Goal: Task Accomplishment & Management: Use online tool/utility

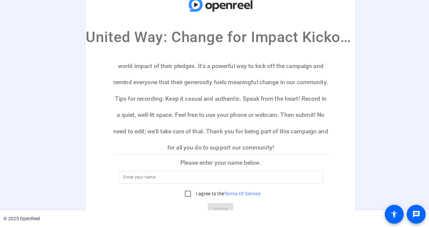
scroll to position [78, 0]
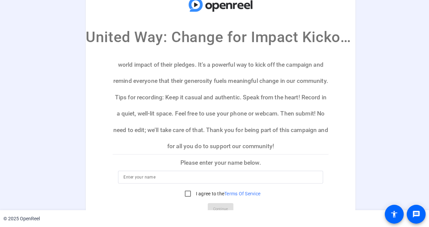
click at [200, 181] on input at bounding box center [221, 177] width 194 height 8
type input "[PERSON_NAME]"
click at [185, 191] on input "I agree to the Terms Of Service" at bounding box center [187, 193] width 13 height 13
checkbox input "true"
click at [217, 207] on span "Continue" at bounding box center [220, 210] width 15 height 10
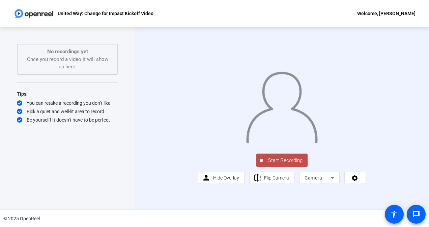
scroll to position [3, 0]
click at [296, 165] on span "Start Recording" at bounding box center [285, 161] width 45 height 8
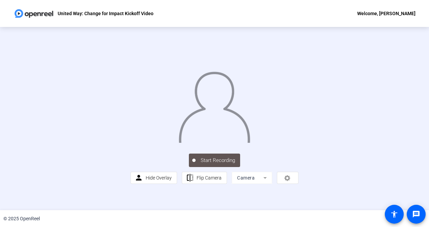
scroll to position [35, 0]
click at [255, 184] on mat-form-field "Camera" at bounding box center [252, 178] width 40 height 12
click at [215, 162] on div "Stop Recording" at bounding box center [218, 158] width 34 height 8
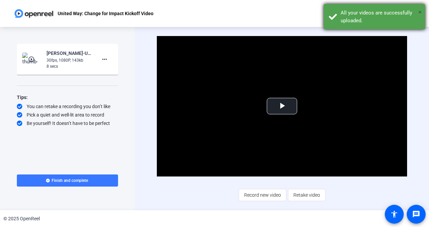
click at [422, 10] on span "×" at bounding box center [420, 12] width 4 height 8
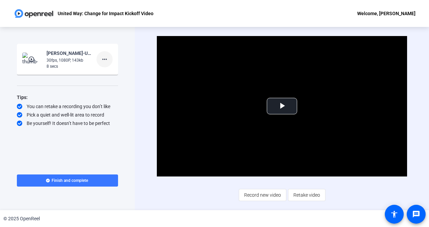
click at [106, 61] on mat-icon "more_horiz" at bounding box center [105, 59] width 8 height 8
click at [110, 73] on span "Delete clip" at bounding box center [115, 74] width 27 height 8
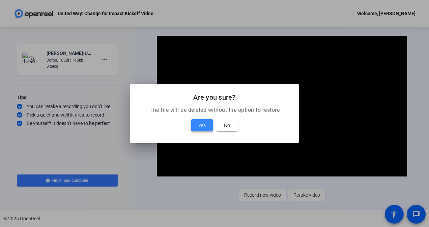
click at [201, 121] on span at bounding box center [202, 125] width 22 height 16
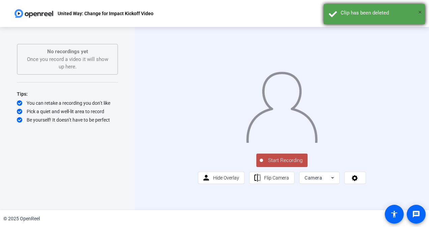
click at [421, 10] on span "×" at bounding box center [420, 12] width 4 height 8
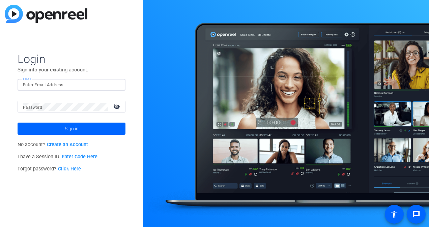
click at [71, 87] on input "Email" at bounding box center [71, 85] width 97 height 8
type input "ahayes@coastal24.com"
click at [18, 123] on button "Sign in" at bounding box center [72, 129] width 108 height 12
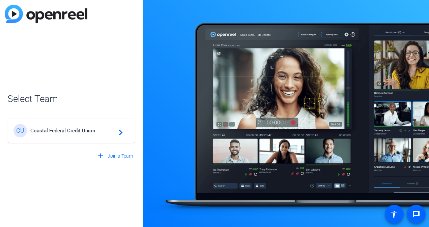
click at [75, 135] on div "CU Coastal Federal Credit Union navigate_next" at bounding box center [71, 130] width 116 height 13
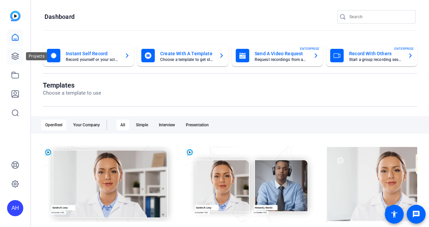
click at [18, 56] on icon at bounding box center [15, 56] width 8 height 8
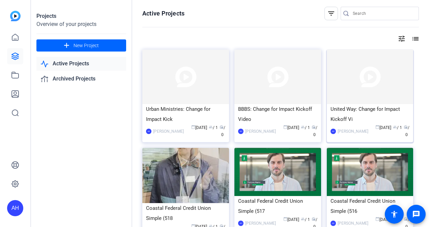
click at [356, 114] on div "United Way: Change for Impact Kickoff Vi" at bounding box center [370, 114] width 79 height 20
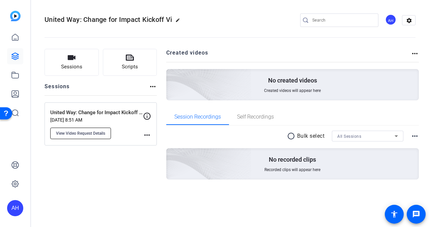
click at [94, 132] on span "View Video Request Details" at bounding box center [80, 133] width 49 height 5
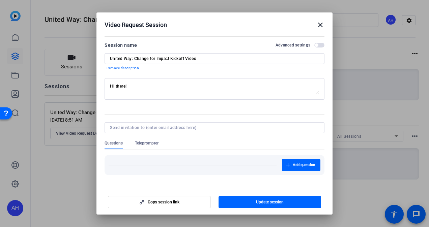
scroll to position [20, 0]
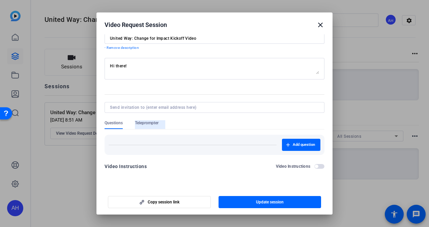
click at [155, 124] on span "Teleprompter" at bounding box center [147, 122] width 24 height 5
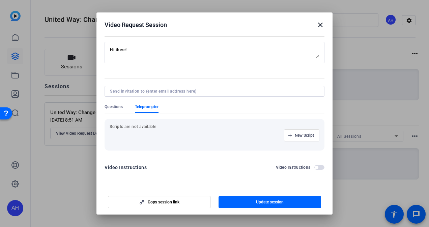
scroll to position [37, 0]
click at [298, 133] on span "New Script" at bounding box center [304, 134] width 19 height 5
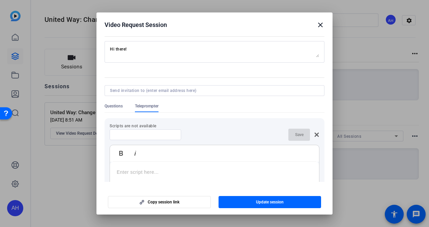
click at [170, 134] on input at bounding box center [145, 134] width 61 height 5
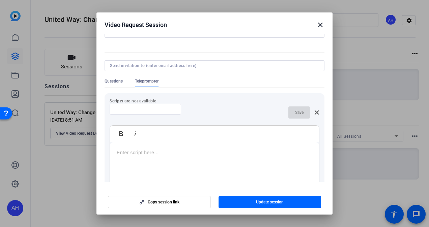
scroll to position [80, 0]
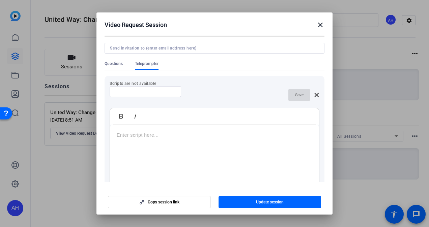
click at [153, 136] on p at bounding box center [215, 135] width 196 height 7
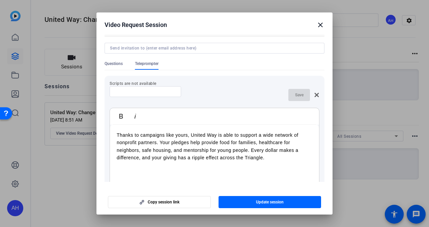
click at [116, 136] on div "Thanks to campaigns like yours, United Way is able to support a wide network of…" at bounding box center [214, 167] width 209 height 84
click at [296, 161] on p ""Thanks to campaigns like yours, United Way is able to support a wide network o…" at bounding box center [215, 147] width 196 height 30
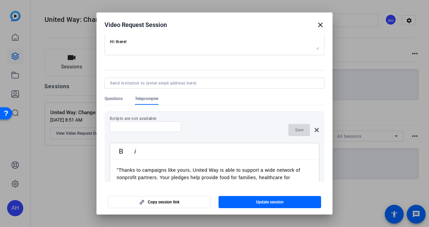
click at [155, 130] on div at bounding box center [145, 126] width 61 height 11
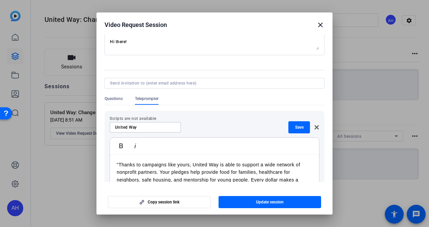
click at [115, 127] on input "United Way" at bounding box center [145, 127] width 61 height 5
click at [143, 128] on input "United Way" at bounding box center [145, 127] width 61 height 5
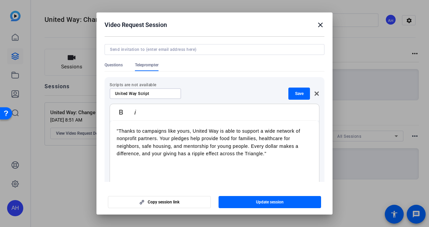
scroll to position [84, 0]
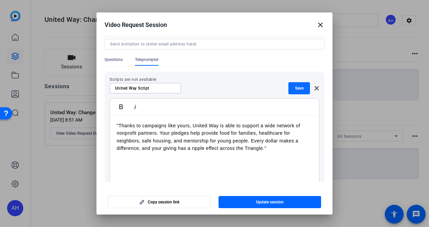
type input "United Way Script"
click at [300, 91] on span "button" at bounding box center [300, 88] width 22 height 16
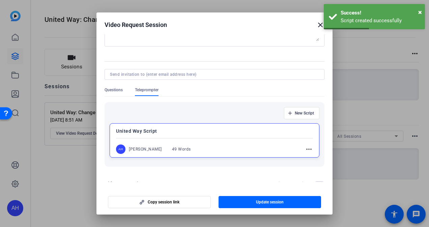
scroll to position [70, 0]
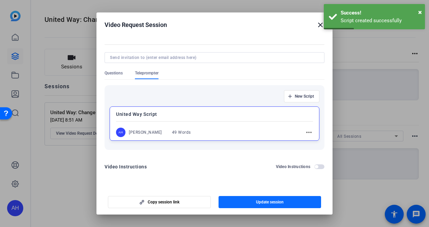
click at [265, 203] on span "Update session" at bounding box center [270, 202] width 28 height 5
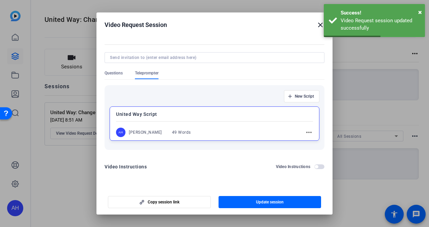
click at [377, 113] on div at bounding box center [214, 113] width 429 height 227
click at [319, 25] on mat-icon "close" at bounding box center [321, 25] width 8 height 8
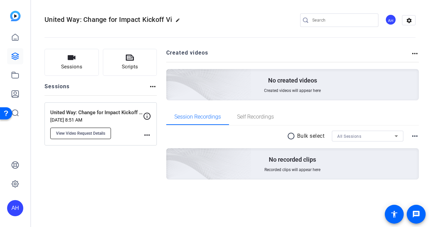
click at [98, 134] on span "View Video Request Details" at bounding box center [80, 133] width 49 height 5
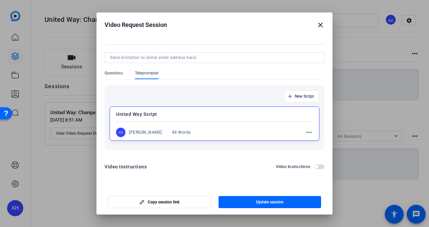
click at [193, 128] on div "AH Ashton Hayes 49 Words more_horiz" at bounding box center [214, 132] width 197 height 9
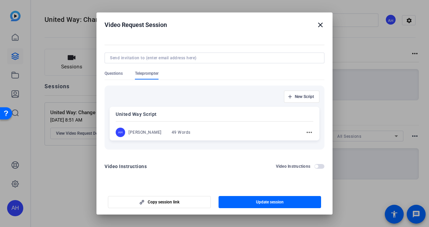
scroll to position [70, 0]
click at [306, 132] on mat-icon "more_horiz" at bounding box center [309, 133] width 8 height 8
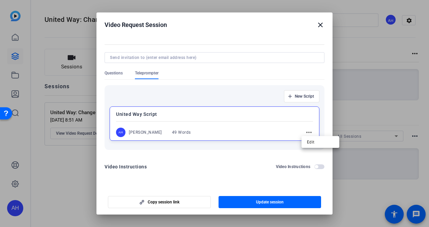
click at [321, 24] on div at bounding box center [214, 113] width 429 height 227
click at [319, 28] on mat-icon "close" at bounding box center [321, 25] width 8 height 8
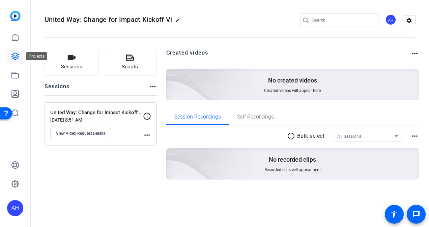
click at [15, 60] on icon at bounding box center [15, 56] width 7 height 7
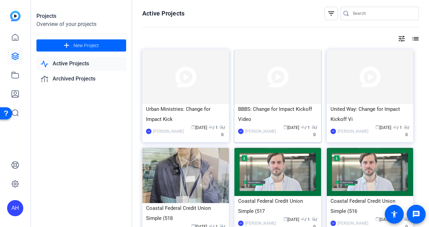
click at [287, 111] on div "BBBS: Change for Impact Kickoff Video" at bounding box center [277, 114] width 79 height 20
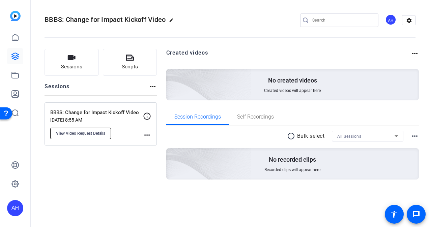
click at [97, 133] on span "View Video Request Details" at bounding box center [80, 133] width 49 height 5
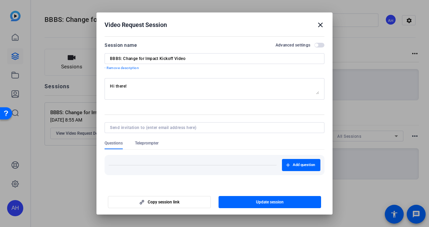
scroll to position [20, 0]
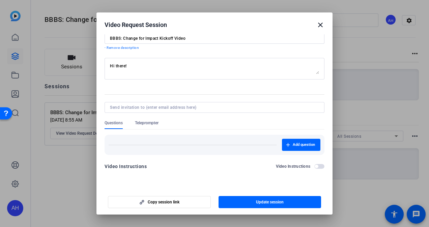
click at [146, 125] on span "Teleprompter" at bounding box center [147, 122] width 24 height 5
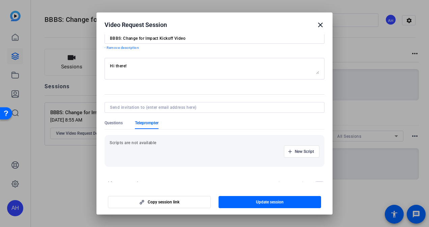
scroll to position [37, 0]
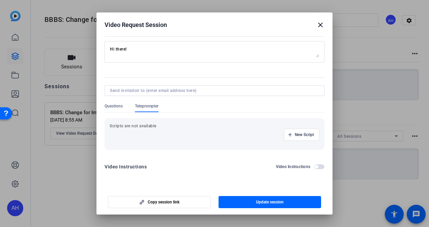
click at [320, 27] on mat-icon "close" at bounding box center [321, 25] width 8 height 8
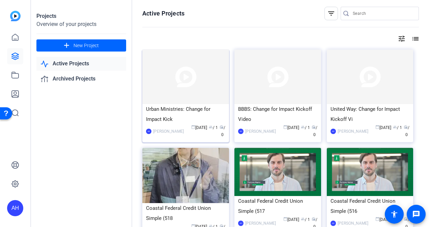
click at [206, 100] on img at bounding box center [185, 77] width 87 height 55
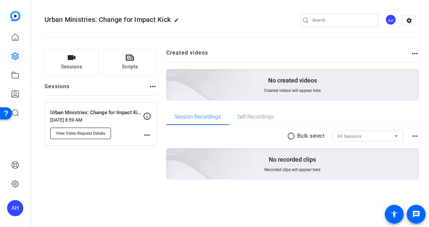
click at [94, 130] on button "View Video Request Details" at bounding box center [80, 133] width 61 height 11
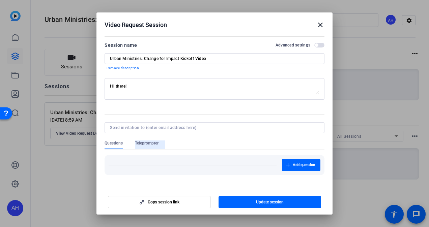
click at [146, 144] on span "Teleprompter" at bounding box center [147, 143] width 24 height 5
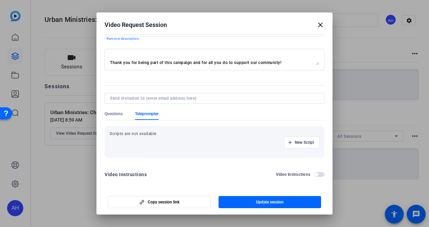
scroll to position [37, 0]
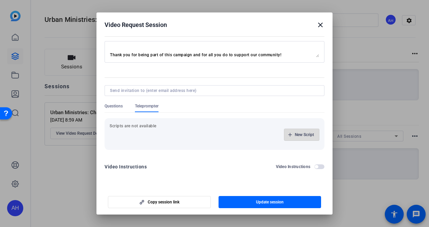
click at [295, 134] on span "New Script" at bounding box center [304, 134] width 19 height 5
click at [152, 135] on input at bounding box center [145, 134] width 61 height 5
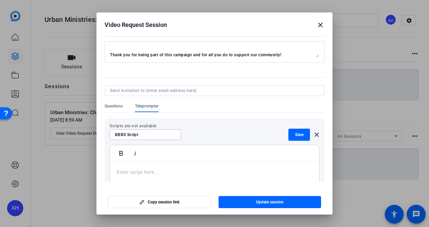
type input "BBBS Script"
click at [146, 171] on p at bounding box center [215, 172] width 196 height 7
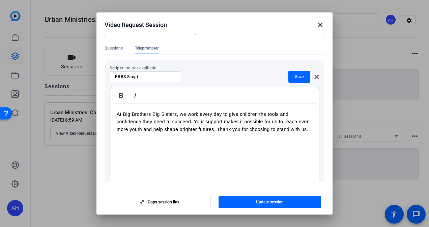
scroll to position [95, 0]
click at [117, 114] on p "At Big Brothers Big Sisters, we work every day to give children the tools and c…" at bounding box center [215, 122] width 196 height 23
click at [295, 79] on span "Save" at bounding box center [299, 76] width 8 height 5
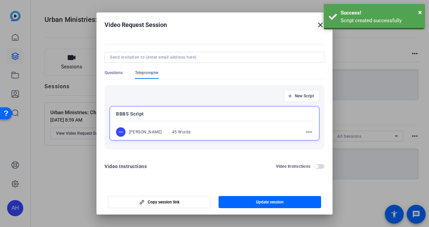
scroll to position [70, 0]
click at [265, 204] on span "Update session" at bounding box center [270, 202] width 28 height 5
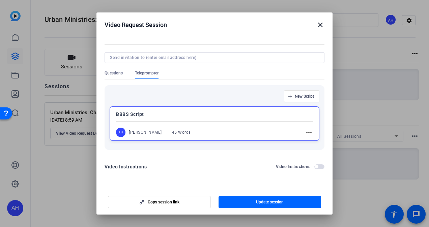
click at [308, 132] on mat-icon "more_horiz" at bounding box center [309, 133] width 8 height 8
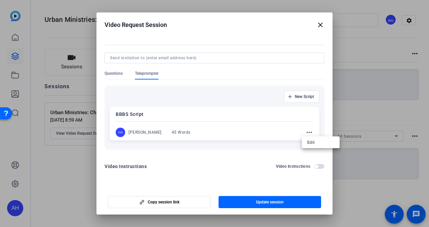
scroll to position [70, 0]
click at [321, 142] on span "Edit" at bounding box center [320, 142] width 27 height 8
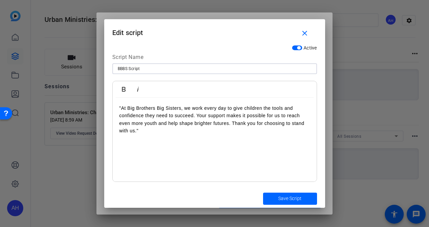
drag, startPoint x: 149, startPoint y: 69, endPoint x: 112, endPoint y: 69, distance: 36.8
click at [112, 69] on div "BBBS Script" at bounding box center [214, 68] width 205 height 11
type input "Urban Ministries Script"
drag, startPoint x: 147, startPoint y: 128, endPoint x: 118, endPoint y: 109, distance: 34.5
click at [118, 109] on div ""At Big Brothers Big Sisters, we work every day to give children the tools and …" at bounding box center [215, 140] width 204 height 84
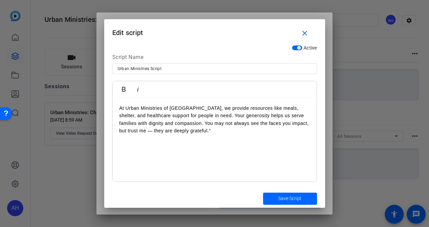
click at [126, 131] on p "At Urban Ministries of Wake County, we provide resources like meals, shelter, a…" at bounding box center [214, 120] width 191 height 30
click at [119, 108] on p "At Urban Ministries of Wake County, we provide resources like meals, shelter, a…" at bounding box center [214, 120] width 191 height 30
click at [278, 196] on span "Save Script" at bounding box center [289, 198] width 23 height 7
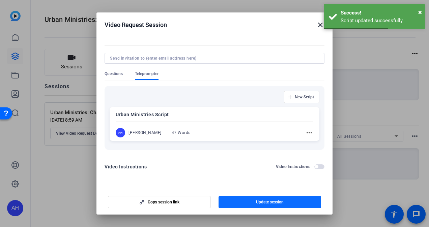
click at [271, 200] on span "Update session" at bounding box center [270, 202] width 28 height 5
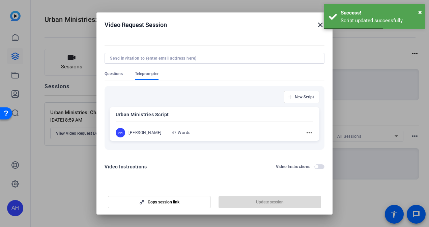
scroll to position [20, 0]
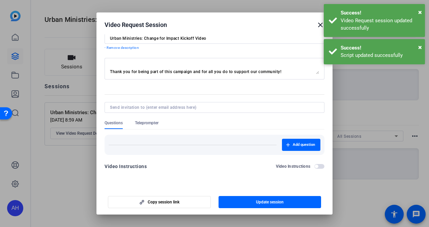
click at [319, 25] on mat-icon "close" at bounding box center [321, 25] width 8 height 8
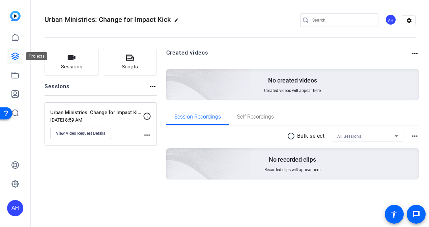
click at [13, 57] on icon at bounding box center [15, 56] width 7 height 7
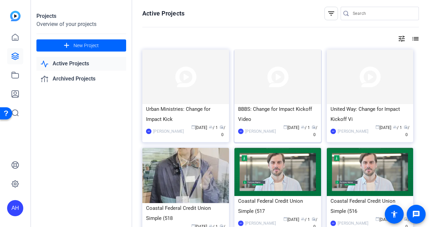
click at [274, 111] on div "BBBS: Change for Impact Kickoff Video" at bounding box center [277, 114] width 79 height 20
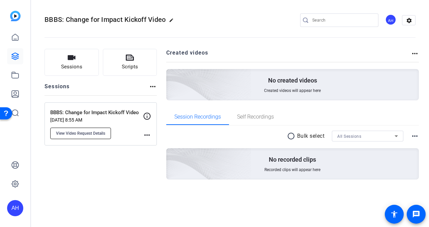
click at [92, 134] on span "View Video Request Details" at bounding box center [80, 133] width 49 height 5
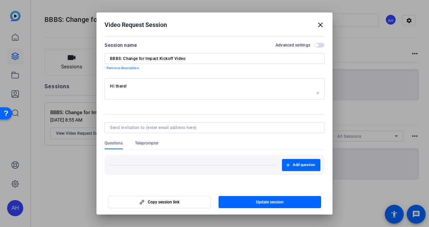
click at [151, 141] on span "Teleprompter" at bounding box center [147, 143] width 24 height 5
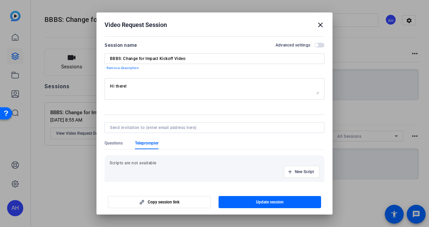
scroll to position [37, 0]
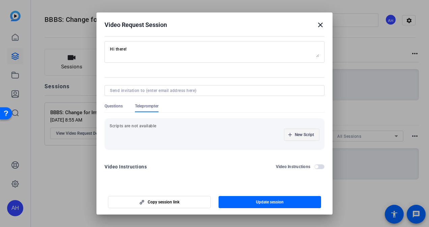
click at [297, 132] on span "New Script" at bounding box center [304, 134] width 19 height 5
click at [169, 134] on input at bounding box center [145, 134] width 61 height 5
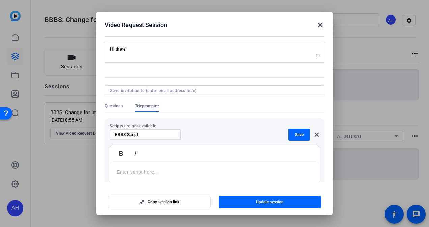
type input "BBBS Script"
click at [141, 169] on p at bounding box center [215, 172] width 196 height 7
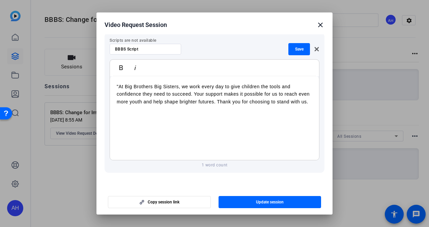
scroll to position [124, 0]
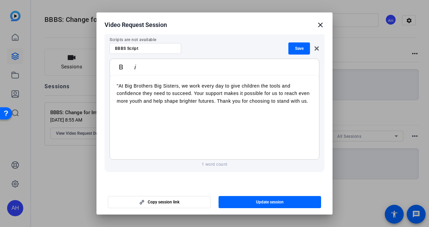
click at [171, 105] on p ""At Big Brothers Big Sisters, we work every day to give children the tools and …" at bounding box center [215, 93] width 196 height 23
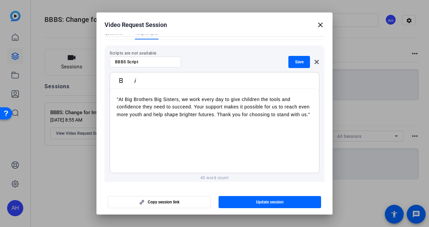
scroll to position [109, 0]
click at [295, 63] on span "Save" at bounding box center [299, 62] width 8 height 5
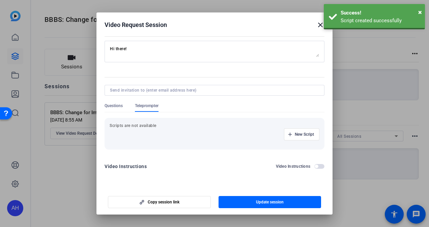
scroll to position [70, 0]
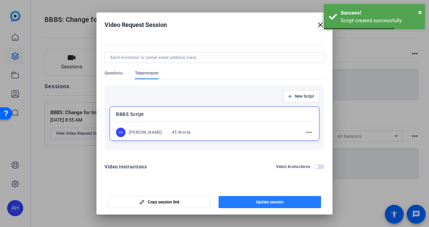
click at [273, 202] on span "Update session" at bounding box center [270, 202] width 28 height 5
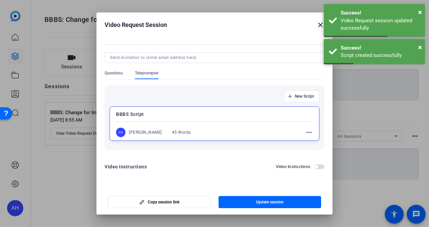
click at [319, 25] on mat-icon "close" at bounding box center [321, 25] width 8 height 8
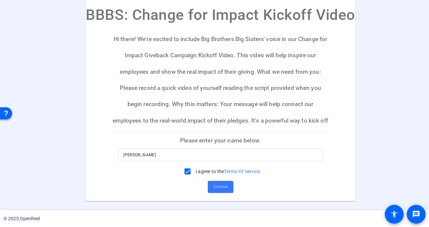
scroll to position [26, 0]
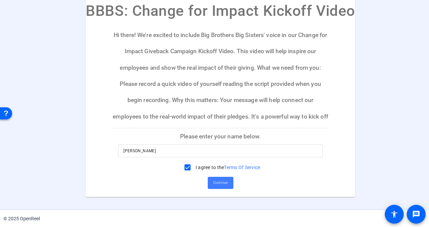
click at [224, 184] on span "Continue" at bounding box center [220, 183] width 15 height 10
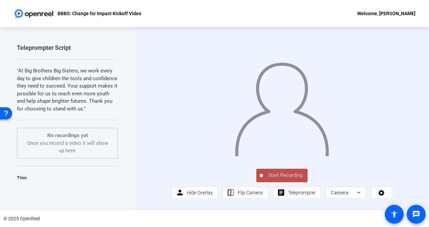
scroll to position [3, 0]
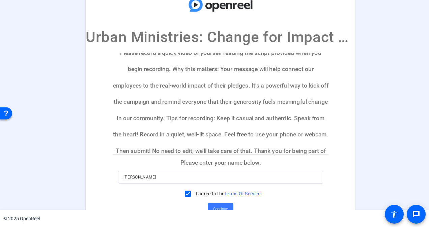
scroll to position [58, 0]
click at [225, 205] on span "Continue" at bounding box center [220, 210] width 15 height 10
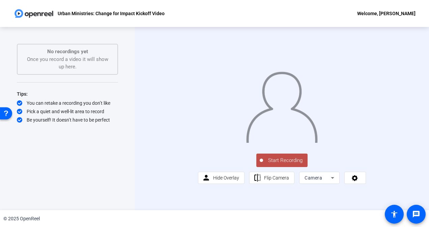
scroll to position [0, 0]
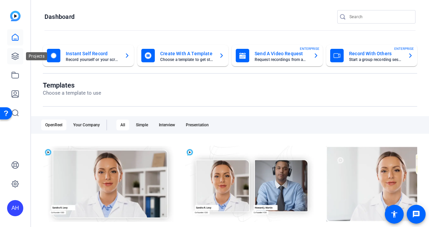
click at [17, 59] on icon at bounding box center [15, 56] width 8 height 8
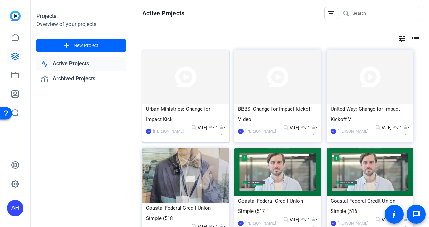
click at [196, 110] on div "Urban Ministries: Change for Impact Kick" at bounding box center [185, 114] width 79 height 20
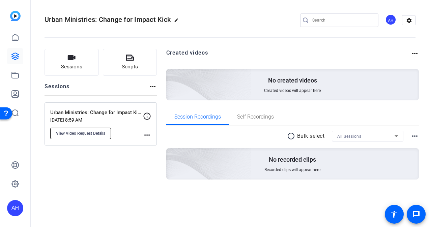
click at [99, 133] on span "View Video Request Details" at bounding box center [80, 133] width 49 height 5
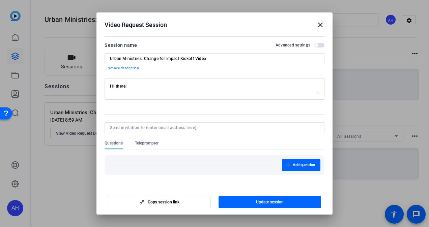
click at [144, 144] on span "Teleprompter" at bounding box center [147, 143] width 24 height 5
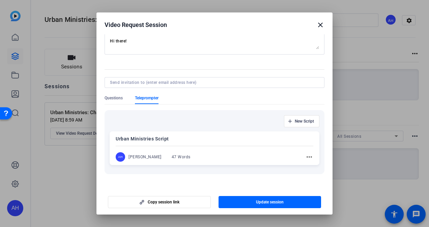
scroll to position [70, 0]
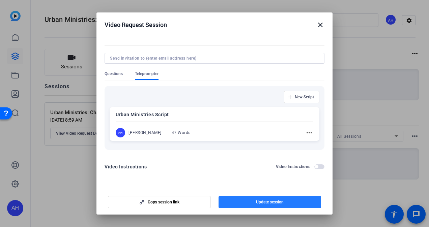
click at [287, 200] on span "button" at bounding box center [270, 202] width 103 height 16
click at [307, 134] on mat-icon "more_horiz" at bounding box center [309, 133] width 8 height 8
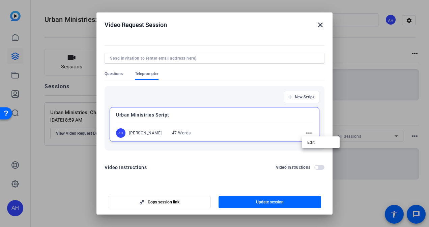
click at [306, 132] on div at bounding box center [214, 113] width 429 height 227
click at [307, 133] on mat-icon "more_horiz" at bounding box center [309, 133] width 8 height 8
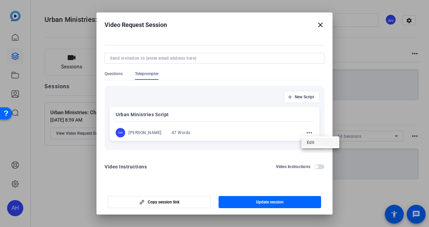
click at [312, 142] on span "Edit" at bounding box center [320, 143] width 27 height 8
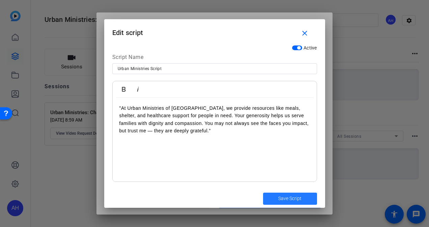
click at [302, 197] on span "submit" at bounding box center [290, 199] width 54 height 16
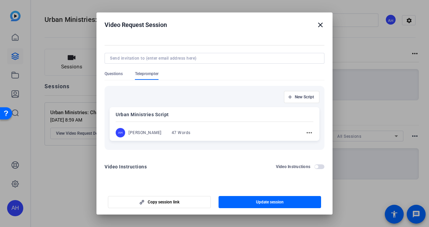
click at [307, 132] on mat-icon "more_horiz" at bounding box center [309, 133] width 8 height 8
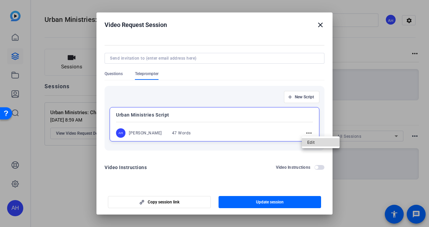
click at [315, 140] on span "Edit" at bounding box center [320, 142] width 27 height 8
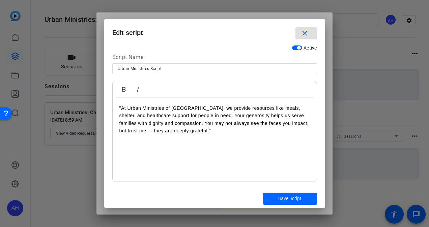
click at [118, 108] on div ""At Urban Ministries of [GEOGRAPHIC_DATA], we provide resources like meals, she…" at bounding box center [215, 140] width 204 height 84
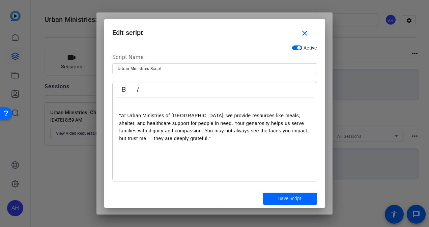
click at [126, 103] on div ""At Urban Ministries of [GEOGRAPHIC_DATA], we provide resources like meals, she…" at bounding box center [215, 140] width 204 height 84
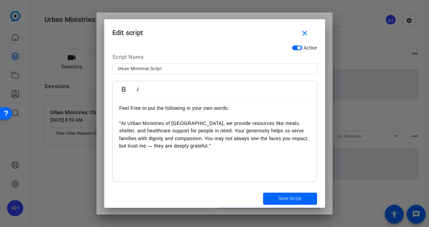
drag, startPoint x: 157, startPoint y: 109, endPoint x: 147, endPoint y: 108, distance: 9.8
click at [147, 108] on p "Feel Free to put the following in your own words:" at bounding box center [214, 108] width 191 height 7
click at [278, 195] on span "submit" at bounding box center [290, 199] width 54 height 16
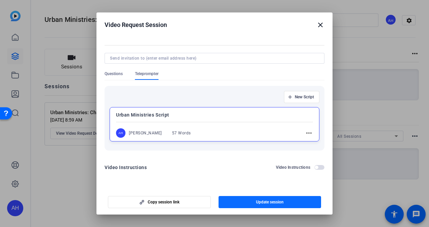
click at [279, 202] on span "Update session" at bounding box center [270, 202] width 28 height 5
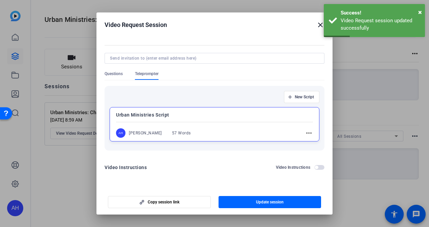
click at [320, 22] on mat-icon "close" at bounding box center [321, 25] width 8 height 8
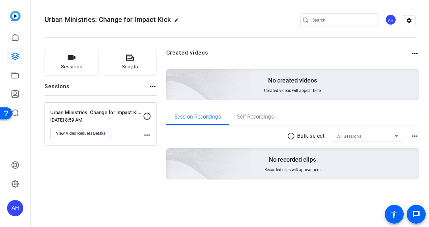
click at [146, 136] on mat-icon "more_horiz" at bounding box center [147, 135] width 8 height 8
click at [152, 86] on div at bounding box center [214, 113] width 429 height 227
click at [149, 133] on mat-icon "more_horiz" at bounding box center [147, 135] width 8 height 8
click at [100, 133] on div at bounding box center [214, 113] width 429 height 227
click at [96, 134] on span "View Video Request Details" at bounding box center [80, 133] width 49 height 5
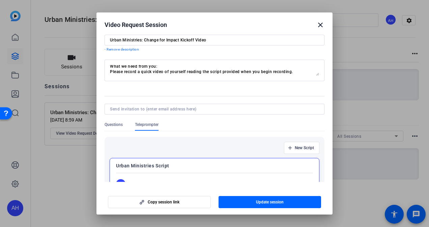
scroll to position [0, 0]
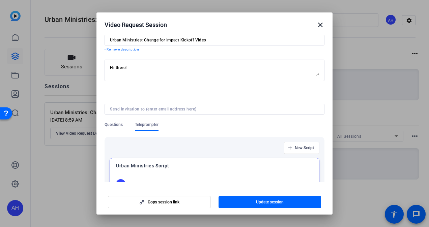
drag, startPoint x: 109, startPoint y: 67, endPoint x: 149, endPoint y: 70, distance: 39.9
click at [149, 70] on div "Hi there! We’re excited to include Urban Ministries of Wake County’s voice in o…" at bounding box center [215, 71] width 220 height 22
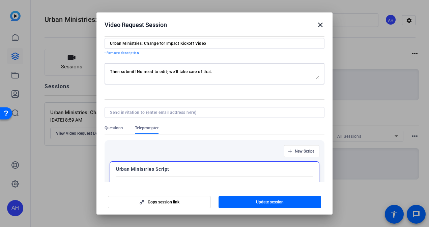
scroll to position [103, 0]
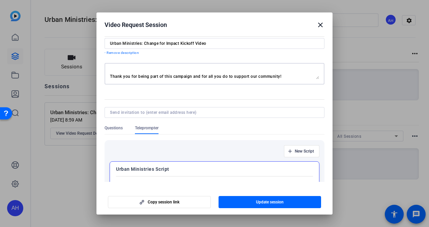
drag, startPoint x: 110, startPoint y: 70, endPoint x: 302, endPoint y: 80, distance: 192.3
click at [302, 80] on div "Hi there! We’re excited to include Urban Ministries of Wake County’s voice in o…" at bounding box center [214, 74] width 209 height 22
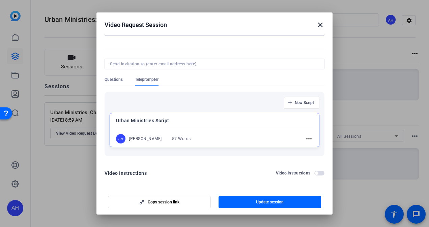
scroll to position [70, 0]
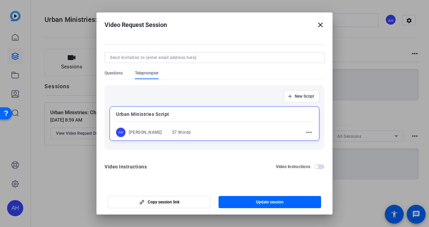
click at [307, 133] on mat-icon "more_horiz" at bounding box center [309, 133] width 8 height 8
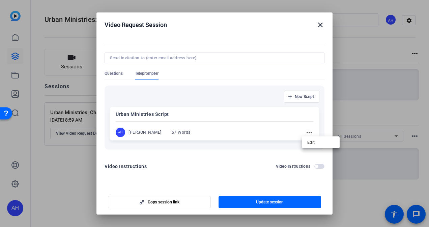
scroll to position [70, 0]
click at [312, 141] on span "Edit" at bounding box center [320, 142] width 27 height 8
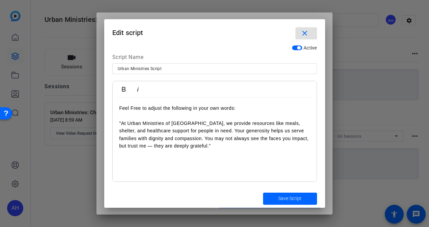
click at [132, 109] on p "Feel Free to adjust the following in your own words:" at bounding box center [214, 108] width 191 height 7
drag, startPoint x: 237, startPoint y: 107, endPoint x: 115, endPoint y: 110, distance: 122.2
click at [115, 110] on div "Feel free to adjust the following in your own words: "At Urban Ministries of Wa…" at bounding box center [215, 140] width 204 height 84
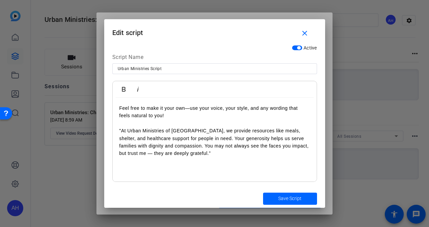
click at [164, 108] on p "Feel free to make it your own—use your voice, your style, and any wording that …" at bounding box center [214, 112] width 191 height 15
click at [230, 108] on p "Feel free to make the following script your own—use your voice, your style, and…" at bounding box center [214, 112] width 191 height 15
click at [215, 116] on p "Feel free to make the following script your own! Use your voice, your style, an…" at bounding box center [214, 112] width 191 height 15
drag, startPoint x: 206, startPoint y: 117, endPoint x: 115, endPoint y: 105, distance: 91.3
click at [115, 105] on div "Feel free to make the following script your own! Use your voice, your style, an…" at bounding box center [215, 140] width 204 height 84
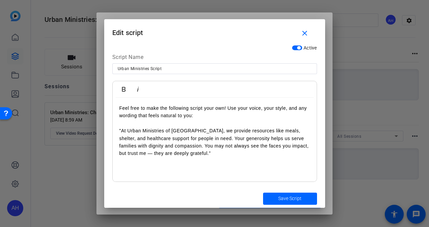
copy p "Feel free to make the following script your own! Use your voice, your style, an…"
click at [285, 199] on span "Save Script" at bounding box center [289, 198] width 23 height 7
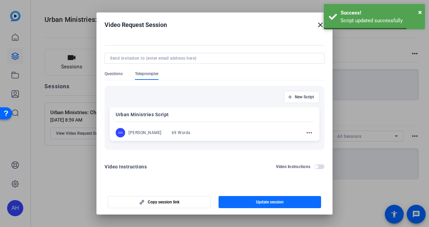
click at [286, 200] on span "button" at bounding box center [270, 202] width 103 height 16
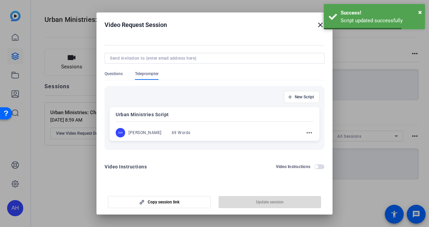
copy p "Feel free to make the following script your own! Use your voice, your style, an…"
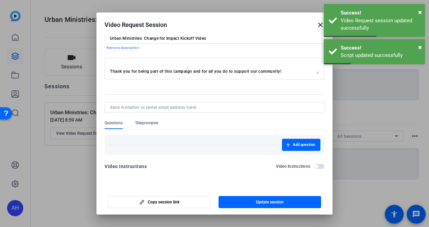
click at [320, 25] on mat-icon "close" at bounding box center [321, 25] width 8 height 8
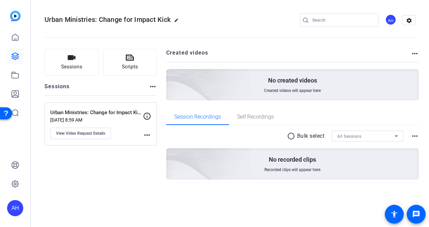
click at [148, 134] on mat-icon "more_horiz" at bounding box center [147, 135] width 8 height 8
click at [99, 134] on div at bounding box center [214, 113] width 429 height 227
click at [91, 134] on span "View Video Request Details" at bounding box center [80, 133] width 49 height 5
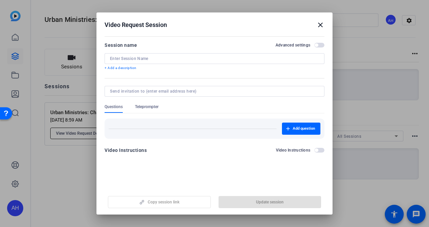
type input "Urban Ministries: Change for Impact Kickoff Video"
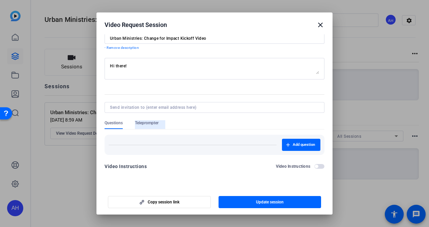
click at [146, 123] on span "Teleprompter" at bounding box center [147, 122] width 24 height 5
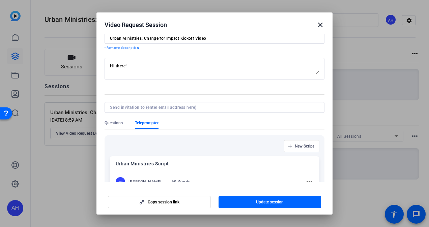
scroll to position [70, 0]
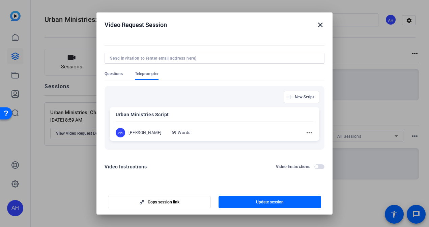
click at [315, 165] on span "button" at bounding box center [316, 166] width 3 height 3
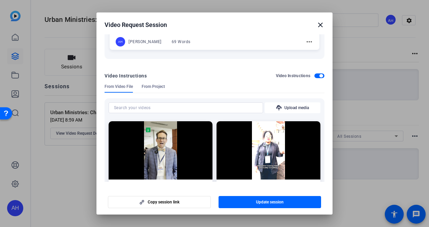
scroll to position [0, 0]
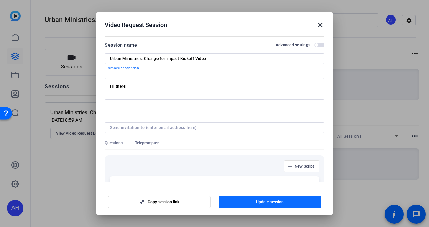
click at [260, 199] on span "button" at bounding box center [270, 202] width 103 height 16
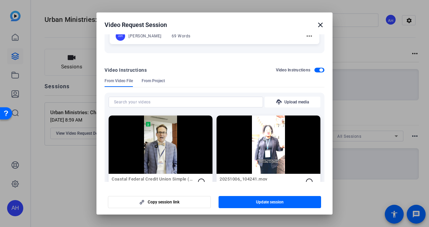
scroll to position [185, 0]
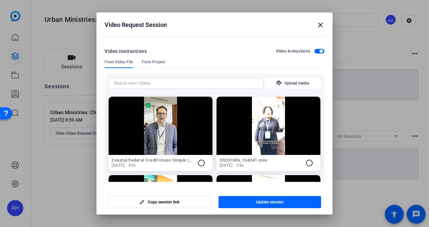
click at [320, 51] on span "button" at bounding box center [321, 51] width 3 height 3
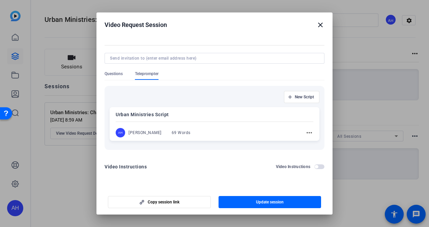
scroll to position [70, 0]
click at [306, 134] on mat-icon "more_horiz" at bounding box center [309, 133] width 8 height 8
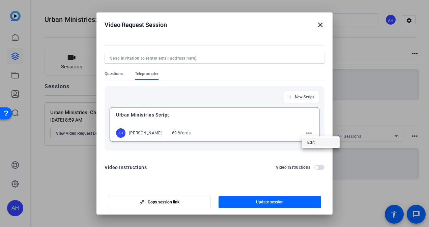
click at [311, 139] on span "Edit" at bounding box center [320, 142] width 27 height 8
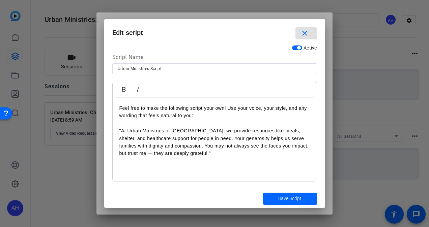
click at [196, 115] on p "Feel free to make the following script your own! Use your voice, your style, an…" at bounding box center [214, 112] width 191 height 15
click at [300, 47] on span "button" at bounding box center [298, 47] width 3 height 3
click at [291, 47] on span "button" at bounding box center [290, 47] width 3 height 3
click at [179, 70] on input "Urban Ministries Script" at bounding box center [215, 69] width 194 height 8
type input "Urban Ministries Script"
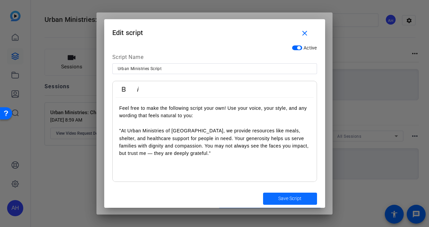
click at [286, 194] on span "submit" at bounding box center [290, 199] width 54 height 16
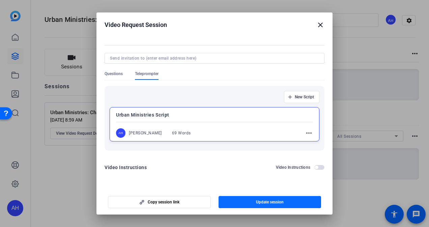
click at [249, 202] on span "button" at bounding box center [270, 202] width 103 height 16
click at [320, 23] on mat-icon "close" at bounding box center [321, 25] width 8 height 8
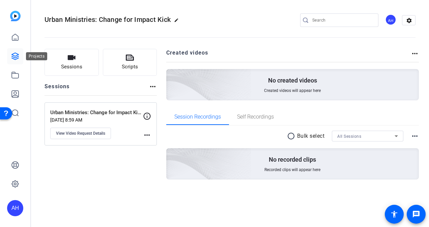
click at [11, 57] on icon at bounding box center [15, 56] width 8 height 8
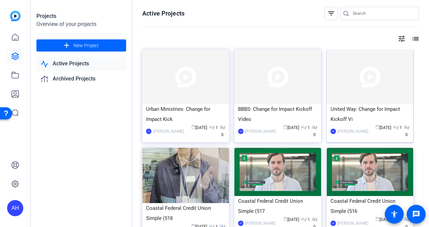
click at [353, 110] on div "United Way: Change for Impact Kickoff Vi" at bounding box center [370, 114] width 79 height 20
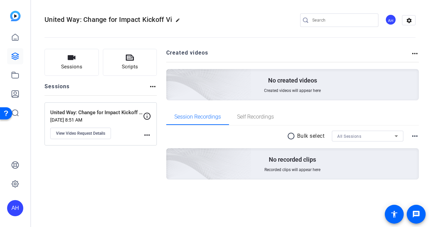
click at [146, 134] on mat-icon "more_horiz" at bounding box center [147, 135] width 8 height 8
click at [102, 131] on div at bounding box center [214, 113] width 429 height 227
click at [102, 134] on span "View Video Request Details" at bounding box center [80, 133] width 49 height 5
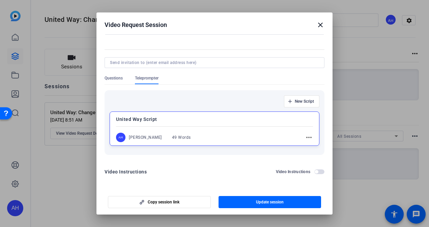
scroll to position [66, 0]
click at [306, 136] on mat-icon "more_horiz" at bounding box center [309, 137] width 8 height 8
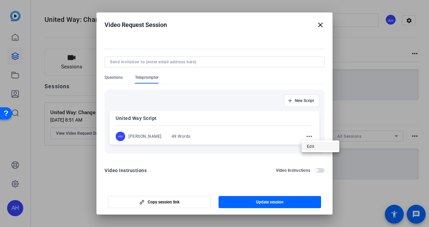
click at [311, 147] on span "Edit" at bounding box center [320, 146] width 27 height 8
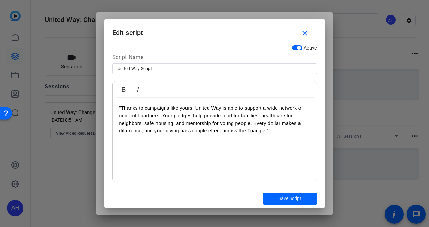
click at [118, 107] on div ""Thanks to campaigns like yours, United Way is able to support a wide network o…" at bounding box center [215, 140] width 204 height 84
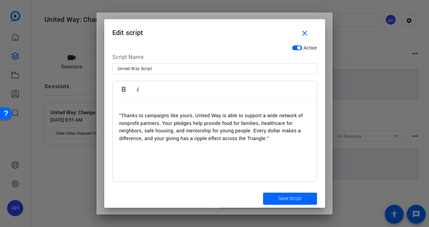
click at [123, 105] on p at bounding box center [214, 108] width 191 height 7
click at [248, 112] on p "https://capture.openreel.com/ugc-subject/1933776c2296dd486a3fce298d794bf6ffd167…" at bounding box center [214, 108] width 191 height 7
drag, startPoint x: 246, startPoint y: 114, endPoint x: 106, endPoint y: 105, distance: 140.3
click at [106, 105] on div "Active Script Name United Way Script Bold Italic https://capture.openreel.com/u…" at bounding box center [214, 116] width 221 height 148
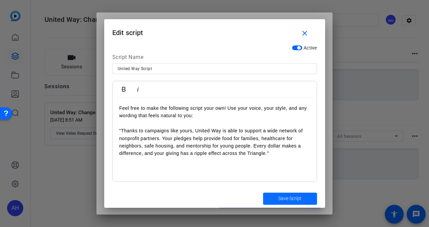
click at [290, 197] on span "Save Script" at bounding box center [289, 198] width 23 height 7
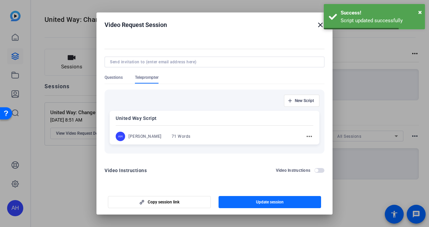
click at [289, 201] on span "button" at bounding box center [270, 202] width 103 height 16
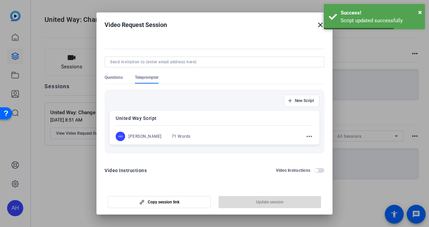
scroll to position [20, 0]
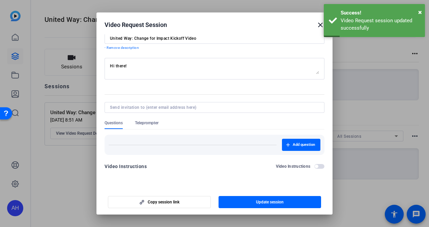
click at [148, 124] on span "Teleprompter" at bounding box center [147, 122] width 24 height 5
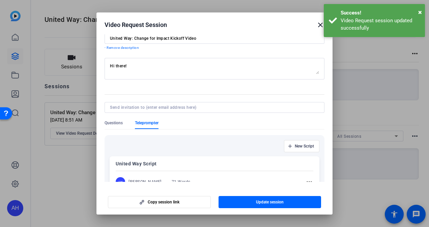
scroll to position [70, 0]
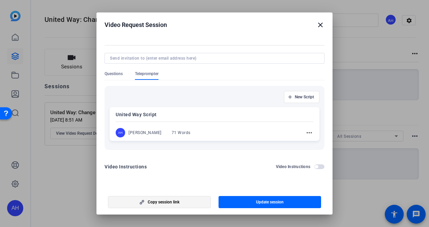
click at [193, 202] on span "button" at bounding box center [159, 202] width 102 height 16
click at [305, 132] on mat-icon "more_horiz" at bounding box center [309, 133] width 8 height 8
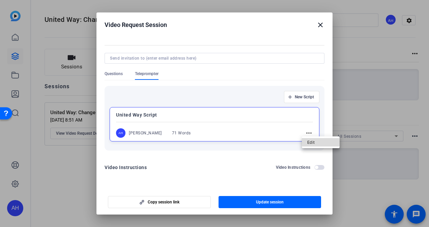
click at [312, 140] on span "Edit" at bounding box center [320, 142] width 27 height 8
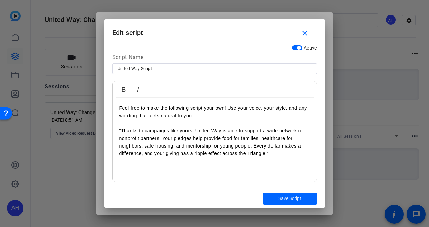
click at [278, 151] on p ""Thanks to campaigns like yours, United Way is able to support a wide network o…" at bounding box center [214, 142] width 191 height 30
click at [286, 198] on span "Save Script" at bounding box center [289, 198] width 23 height 7
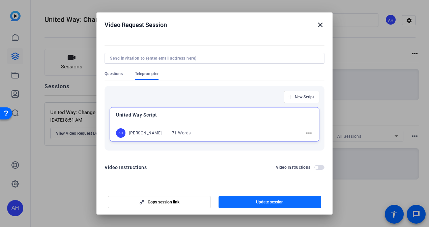
click at [300, 199] on span "button" at bounding box center [270, 202] width 103 height 16
click at [320, 26] on mat-icon "close" at bounding box center [321, 25] width 8 height 8
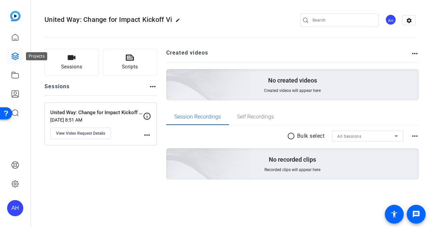
click at [12, 58] on icon at bounding box center [15, 56] width 7 height 7
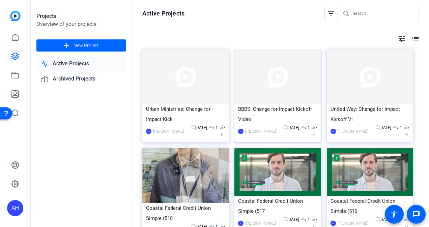
click at [279, 113] on div "BBBS: Change for Impact Kickoff Video" at bounding box center [277, 114] width 79 height 20
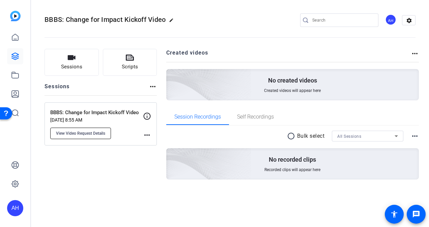
click at [94, 131] on span "View Video Request Details" at bounding box center [80, 133] width 49 height 5
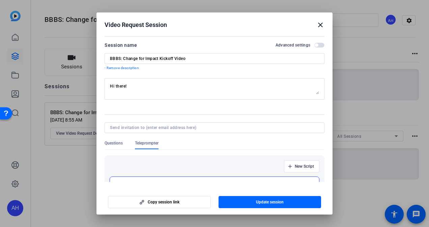
scroll to position [70, 0]
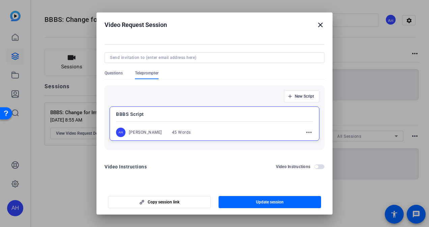
click at [306, 134] on mat-icon "more_horiz" at bounding box center [309, 133] width 8 height 8
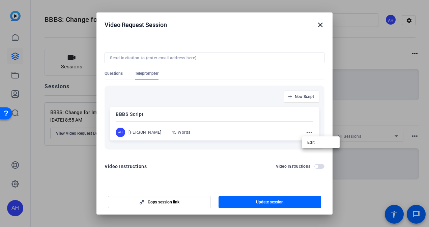
scroll to position [70, 0]
click at [312, 142] on span "Edit" at bounding box center [320, 142] width 27 height 8
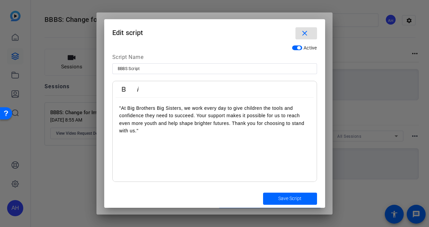
click at [118, 108] on div ""At Big Brothers Big Sisters, we work every day to give children the tools and …" at bounding box center [215, 140] width 204 height 84
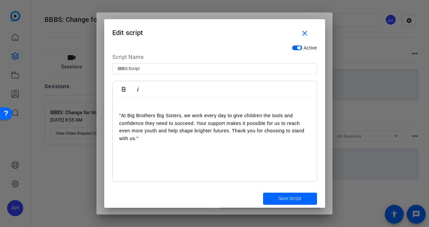
click at [125, 105] on p at bounding box center [214, 108] width 191 height 7
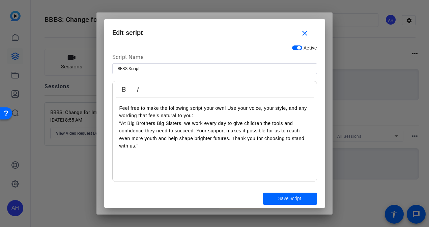
click at [125, 105] on p "Feel free to make the following script your own! Use your voice, your style, an…" at bounding box center [214, 112] width 191 height 15
click at [211, 116] on p "Feel free to make the following script your own! Use your voice, your style, an…" at bounding box center [214, 112] width 191 height 15
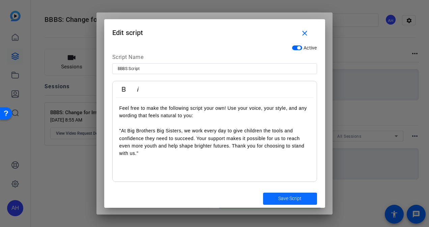
click at [274, 198] on span "submit" at bounding box center [290, 199] width 54 height 16
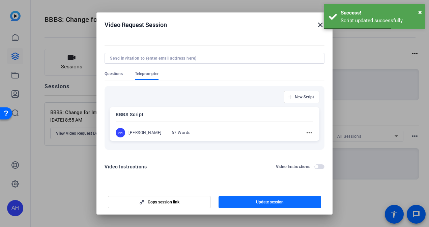
click at [290, 203] on span "button" at bounding box center [270, 202] width 103 height 16
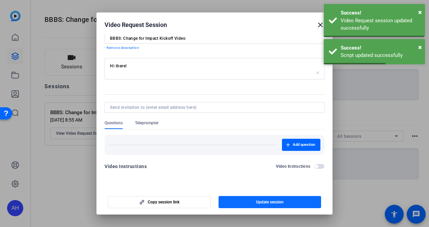
scroll to position [20, 0]
click at [189, 201] on span "button" at bounding box center [159, 202] width 102 height 16
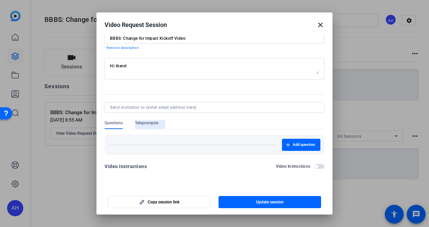
click at [147, 125] on span "Teleprompter" at bounding box center [147, 122] width 24 height 5
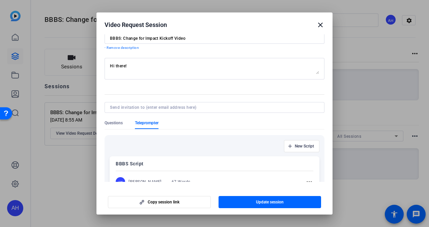
scroll to position [70, 0]
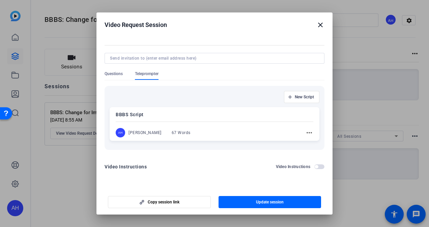
click at [305, 131] on mat-icon "more_horiz" at bounding box center [309, 133] width 8 height 8
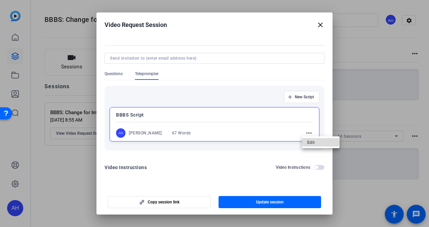
click at [309, 139] on span "Edit" at bounding box center [320, 142] width 27 height 8
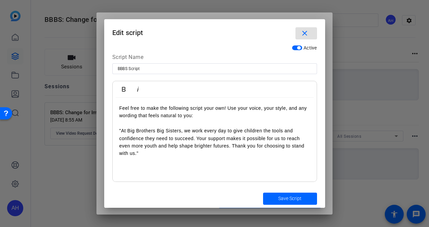
click at [144, 155] on p ""At Big Brothers Big Sisters, we work every day to give children the tools and …" at bounding box center [214, 142] width 191 height 30
click at [290, 199] on span "Save Script" at bounding box center [289, 198] width 23 height 7
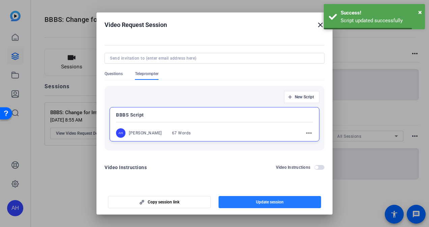
click at [268, 202] on span "Update session" at bounding box center [270, 202] width 28 height 5
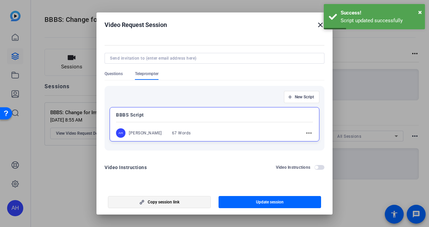
click at [172, 205] on span "button" at bounding box center [159, 202] width 102 height 16
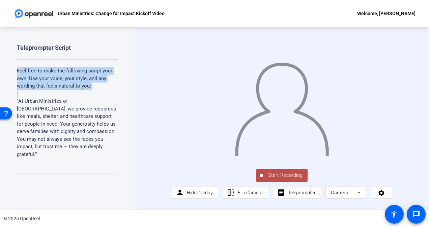
drag, startPoint x: 17, startPoint y: 69, endPoint x: 100, endPoint y: 92, distance: 86.2
click at [100, 92] on div "Feel free to make the following script your own! Use your voice, your style, an…" at bounding box center [67, 116] width 101 height 99
copy p "Feel free to make the following script your own! Use your voice, your style, an…"
